Goal: Transaction & Acquisition: Purchase product/service

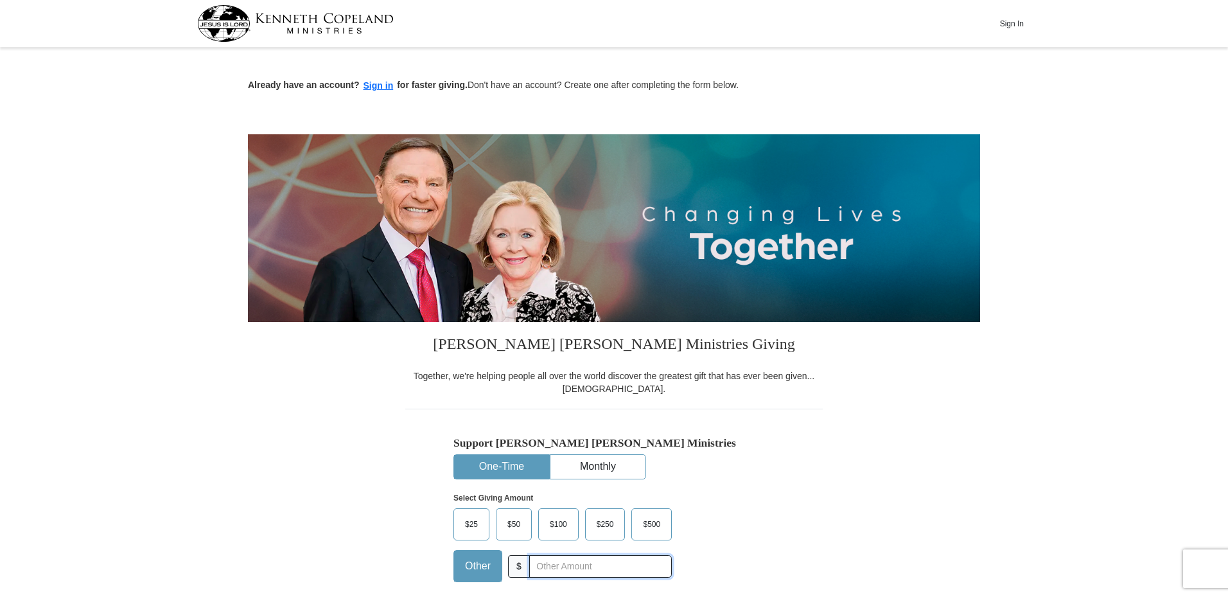
click at [600, 568] on input "text" at bounding box center [600, 566] width 143 height 22
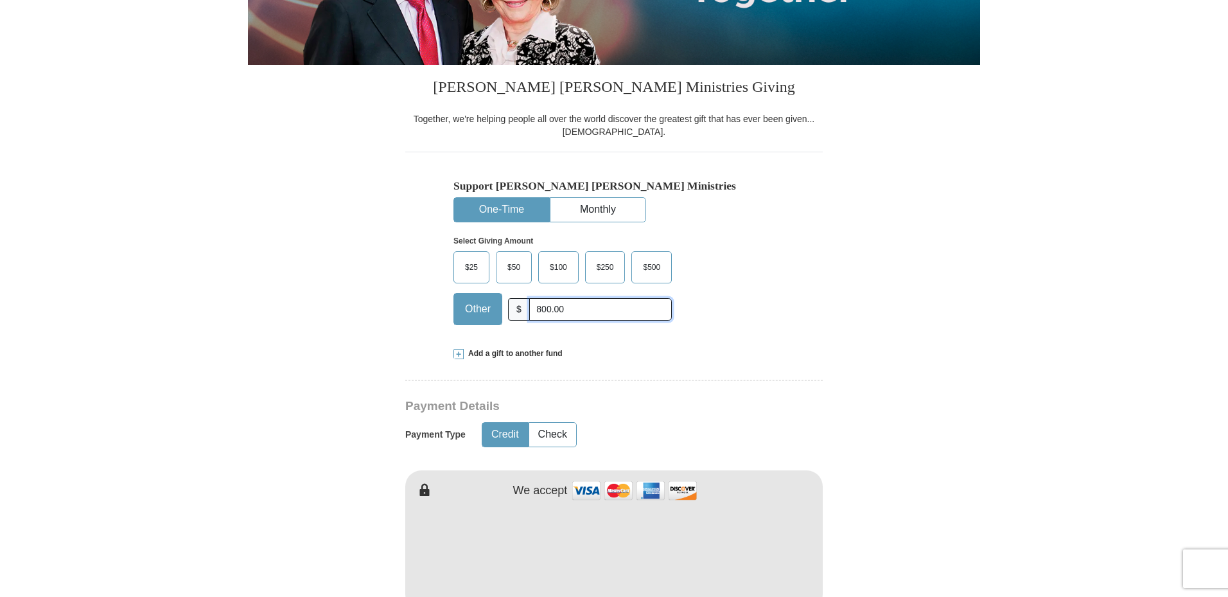
scroll to position [385, 0]
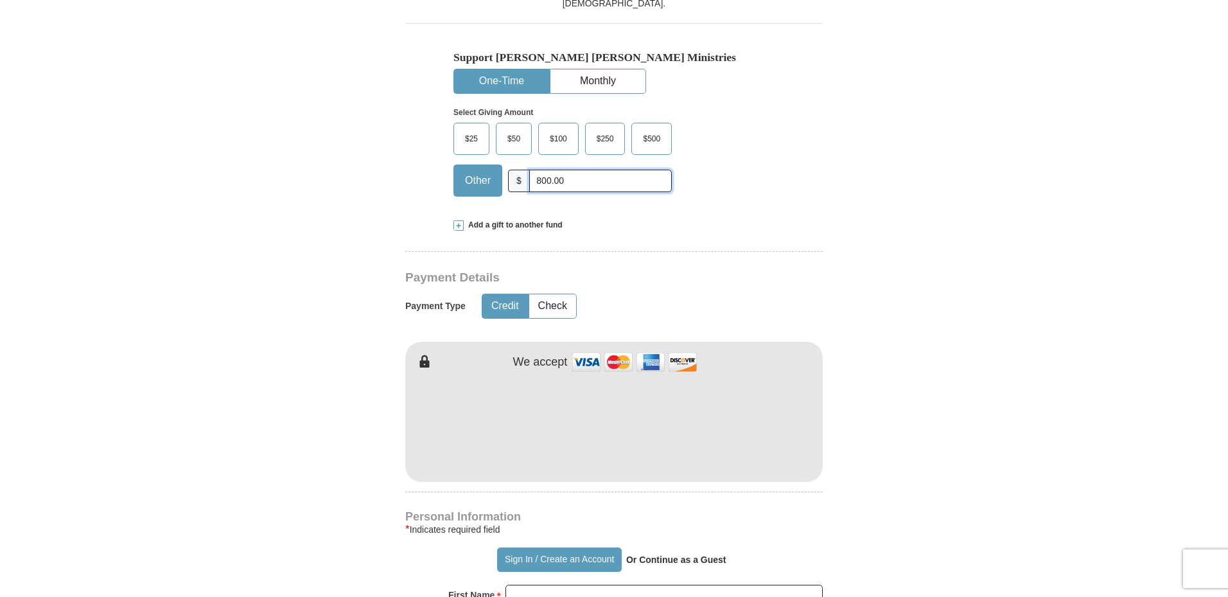
type input "800.00"
click at [929, 389] on form "Already have an account? Sign in for faster giving. Don't have an account? Crea…" at bounding box center [614, 453] width 732 height 1575
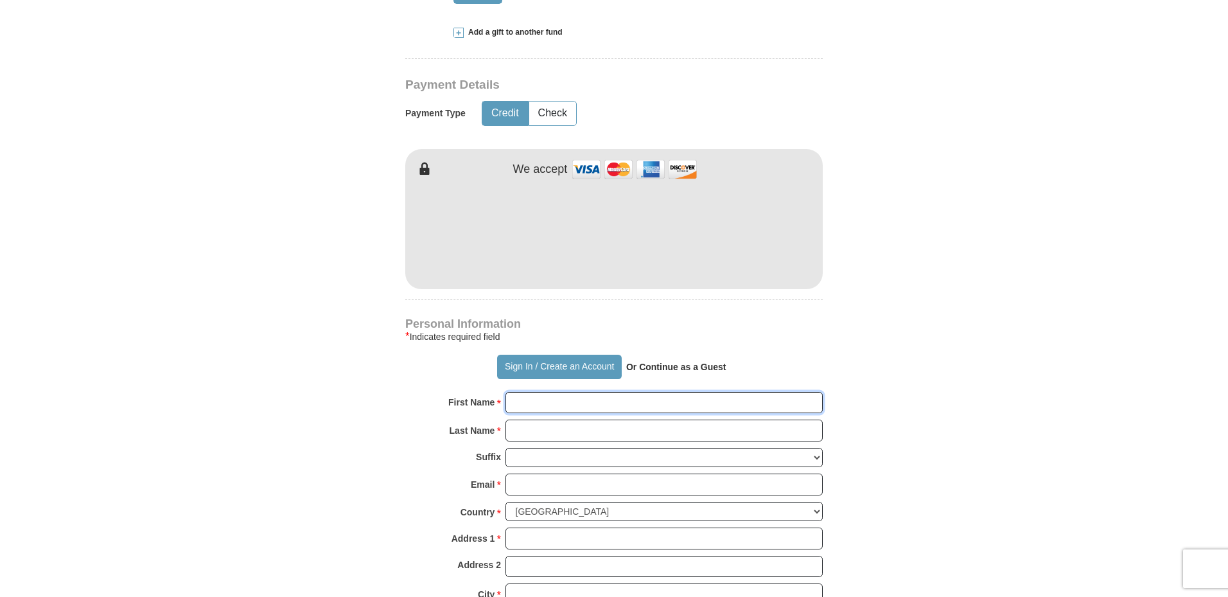
click at [568, 403] on input "First Name *" at bounding box center [663, 403] width 317 height 22
type input "[PERSON_NAME]"
click at [573, 480] on input "Email *" at bounding box center [663, 484] width 317 height 22
type input "[EMAIL_ADDRESS][DOMAIN_NAME]"
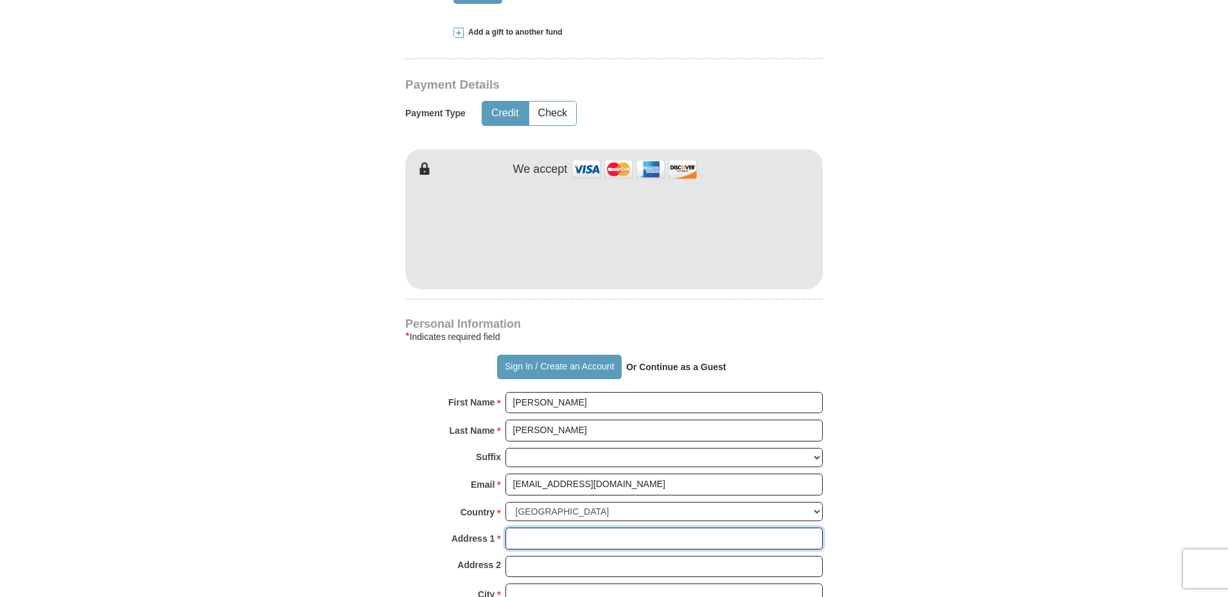
type input "[STREET_ADDRESS]"
type input "[PERSON_NAME]"
select select "CO"
type input "80134"
type input "3038705170"
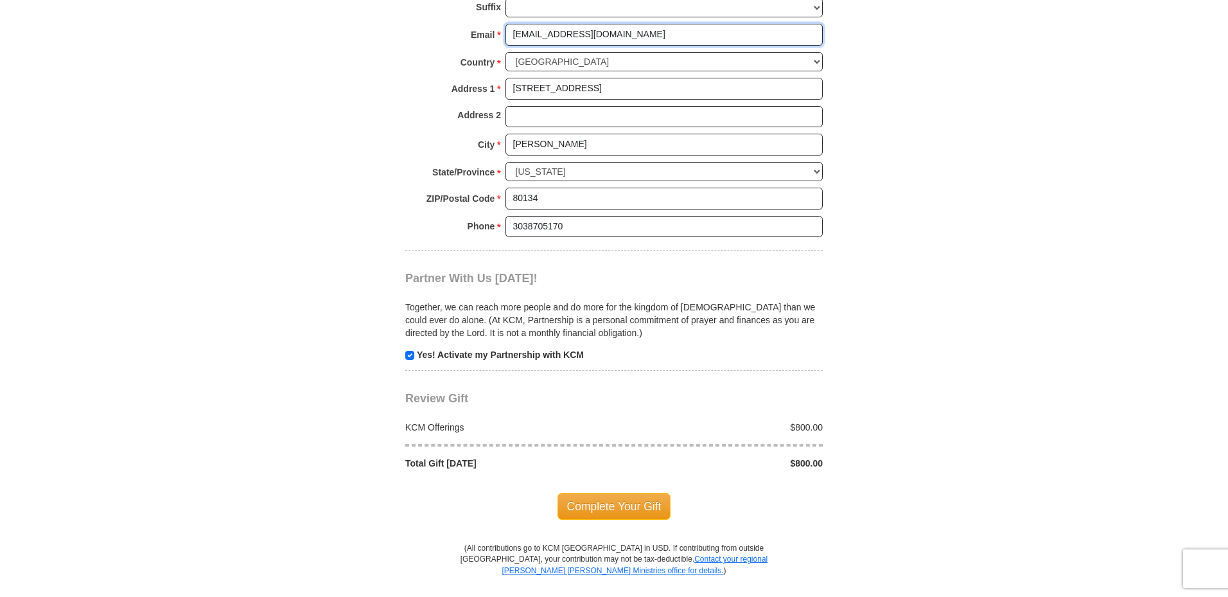
scroll to position [1092, 0]
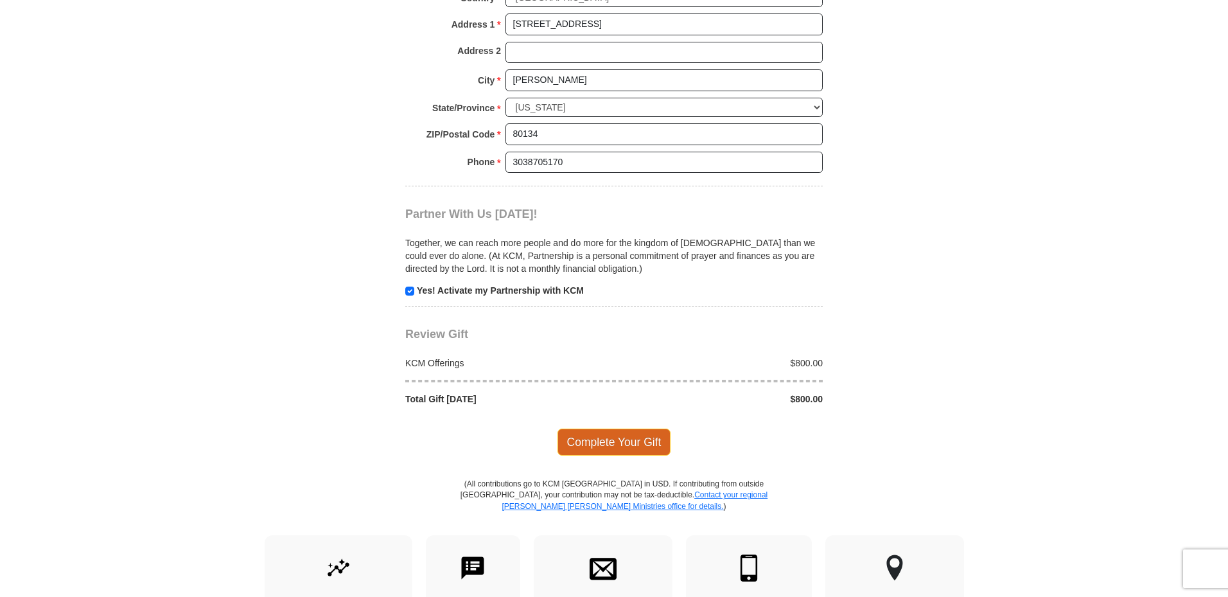
click at [628, 441] on span "Complete Your Gift" at bounding box center [614, 441] width 114 height 27
